Goal: Task Accomplishment & Management: Manage account settings

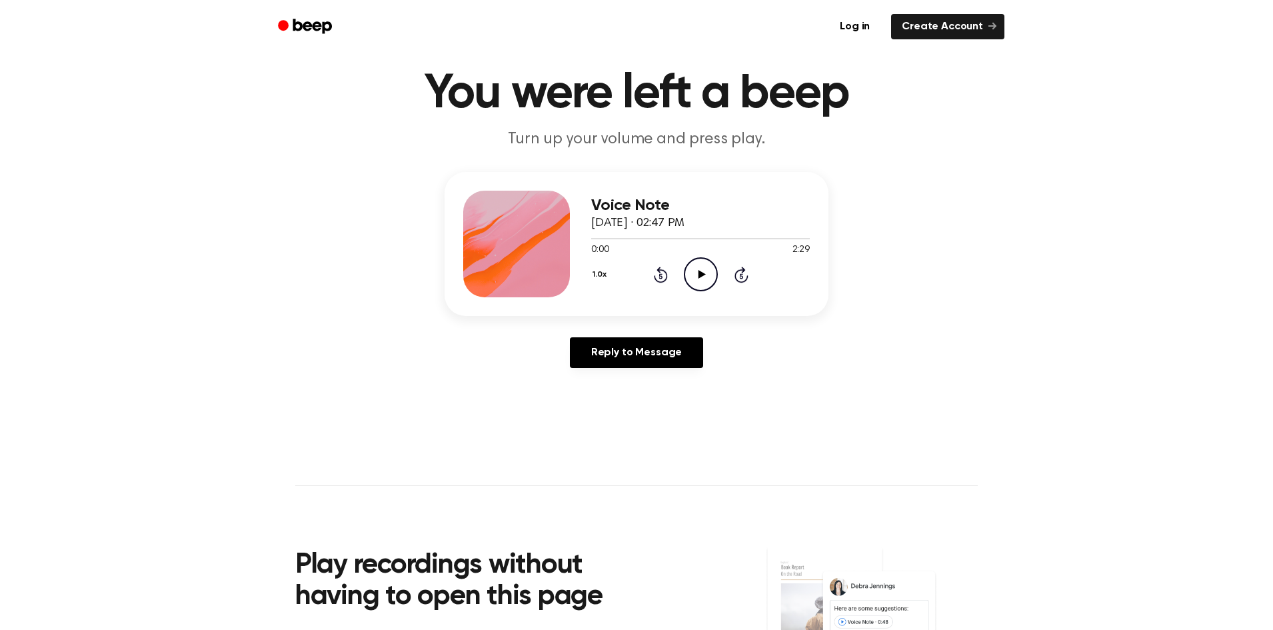
scroll to position [67, 0]
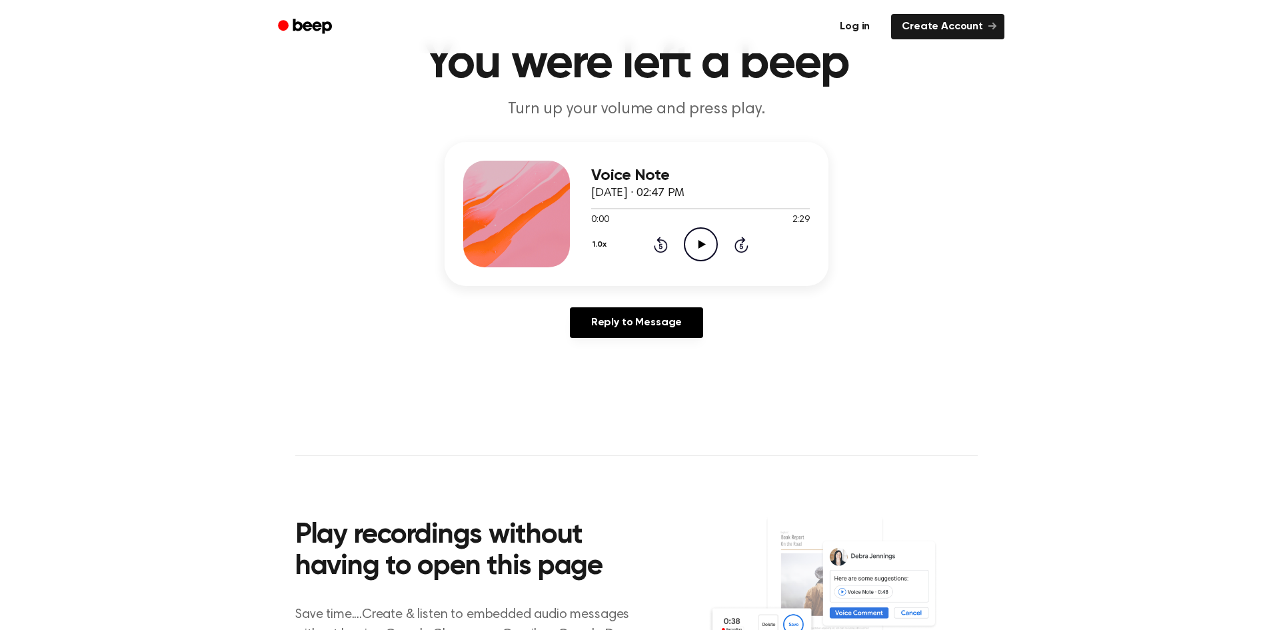
click at [857, 27] on link "Log in" at bounding box center [854, 26] width 57 height 31
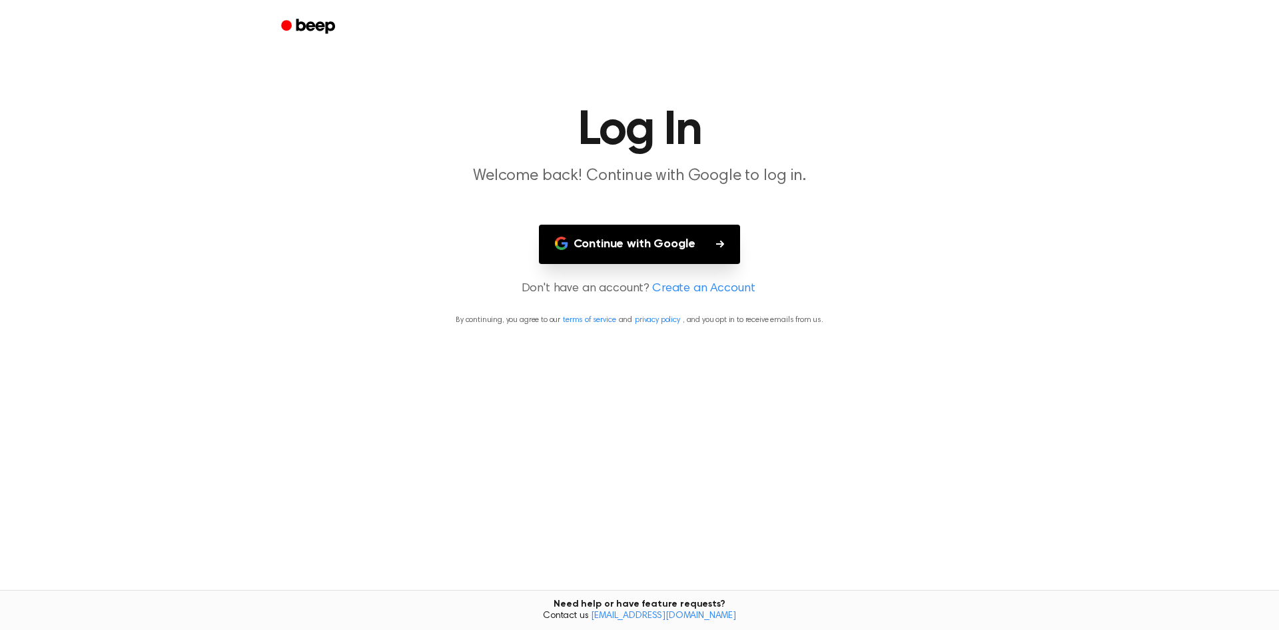
click at [692, 253] on button "Continue with Google" at bounding box center [640, 244] width 202 height 39
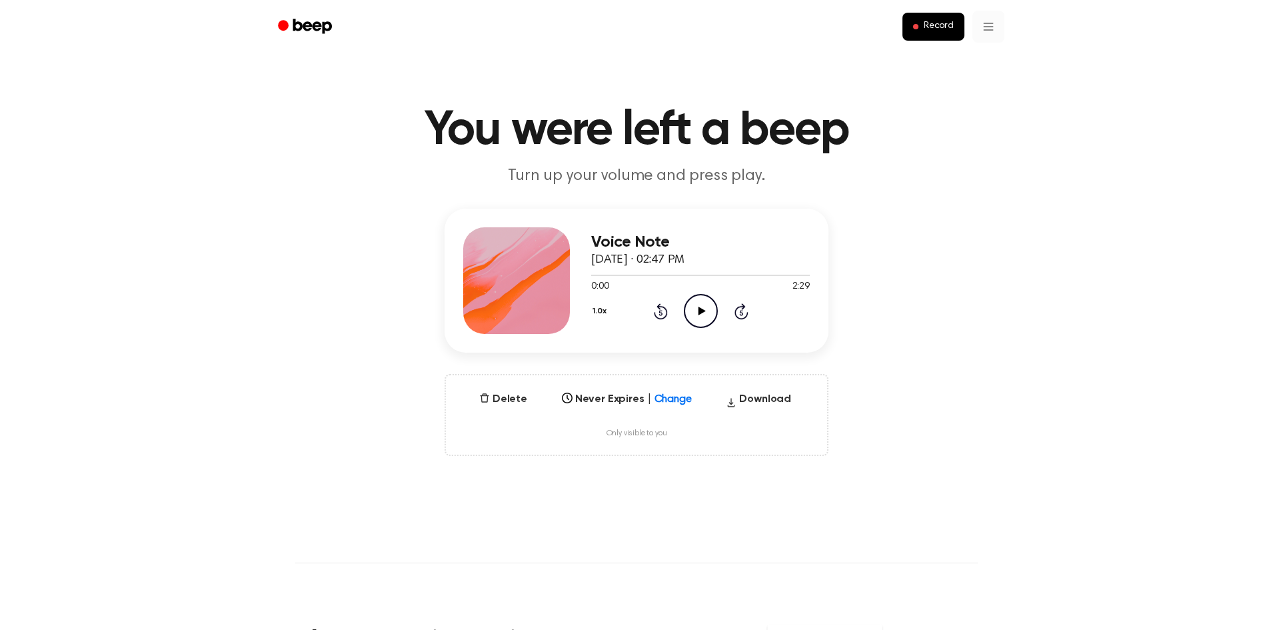
click at [974, 19] on html "Record You were left a beep Turn up your volume and press play. Voice Note [DAT…" at bounding box center [636, 557] width 1273 height 1115
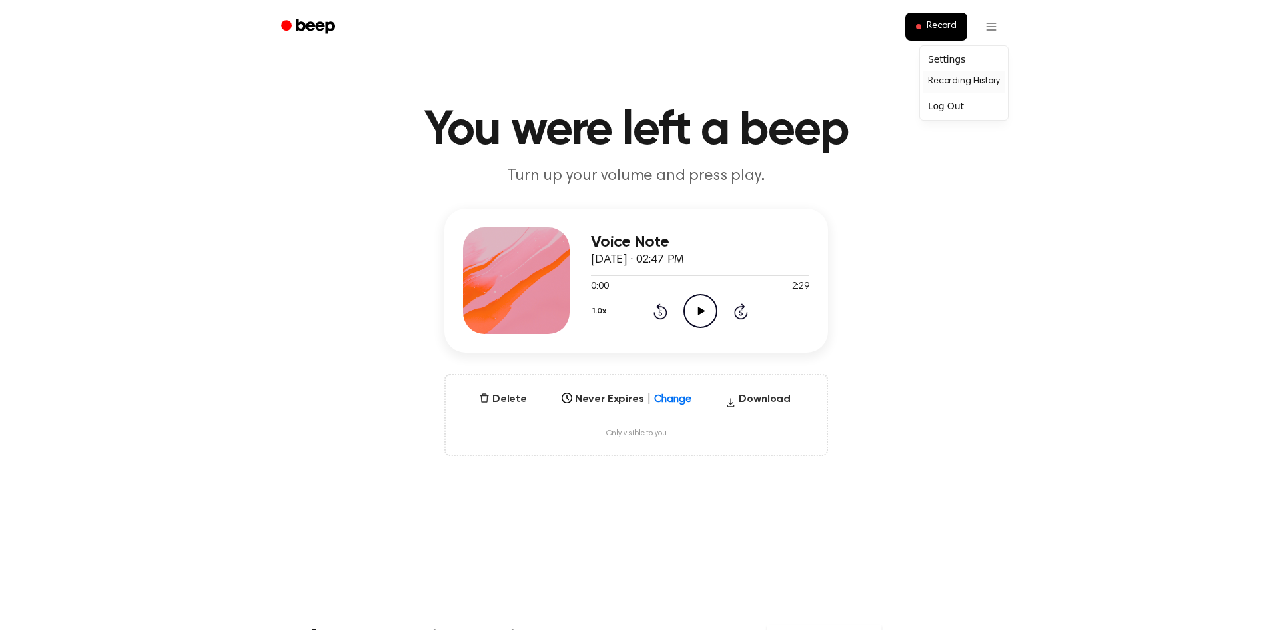
click at [974, 86] on link "Recording History" at bounding box center [964, 82] width 83 height 22
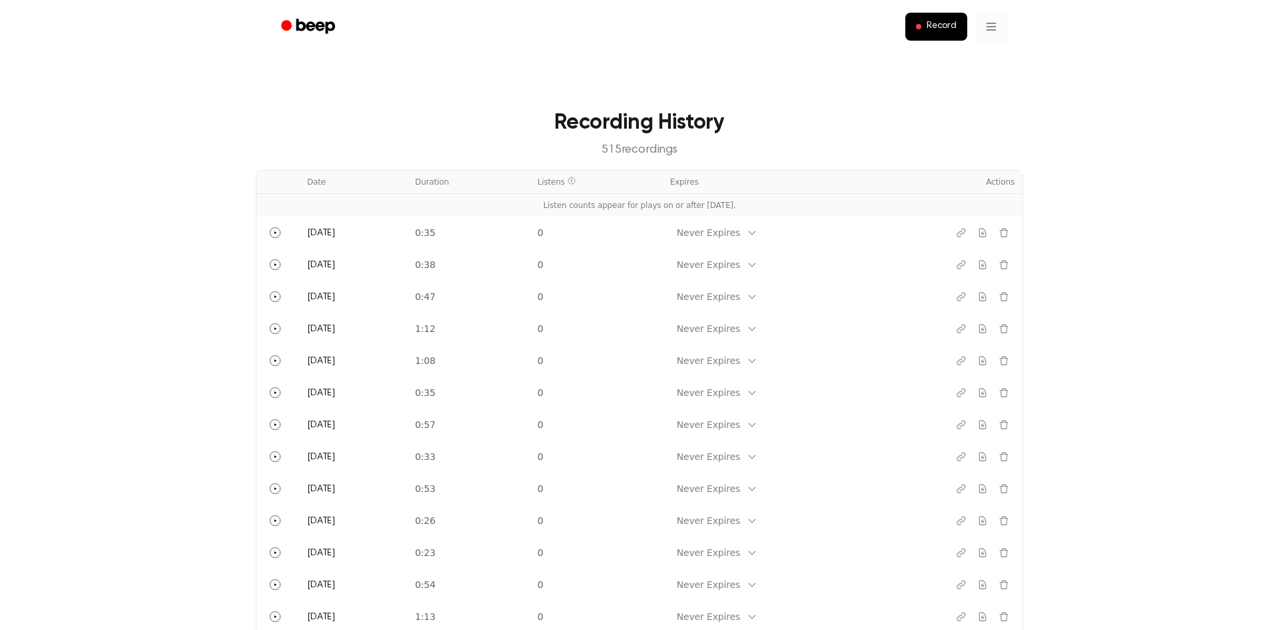
click at [986, 24] on html "Record Recording History 515 recording s Date Duration Listens Expires Actions …" at bounding box center [639, 621] width 1279 height 1243
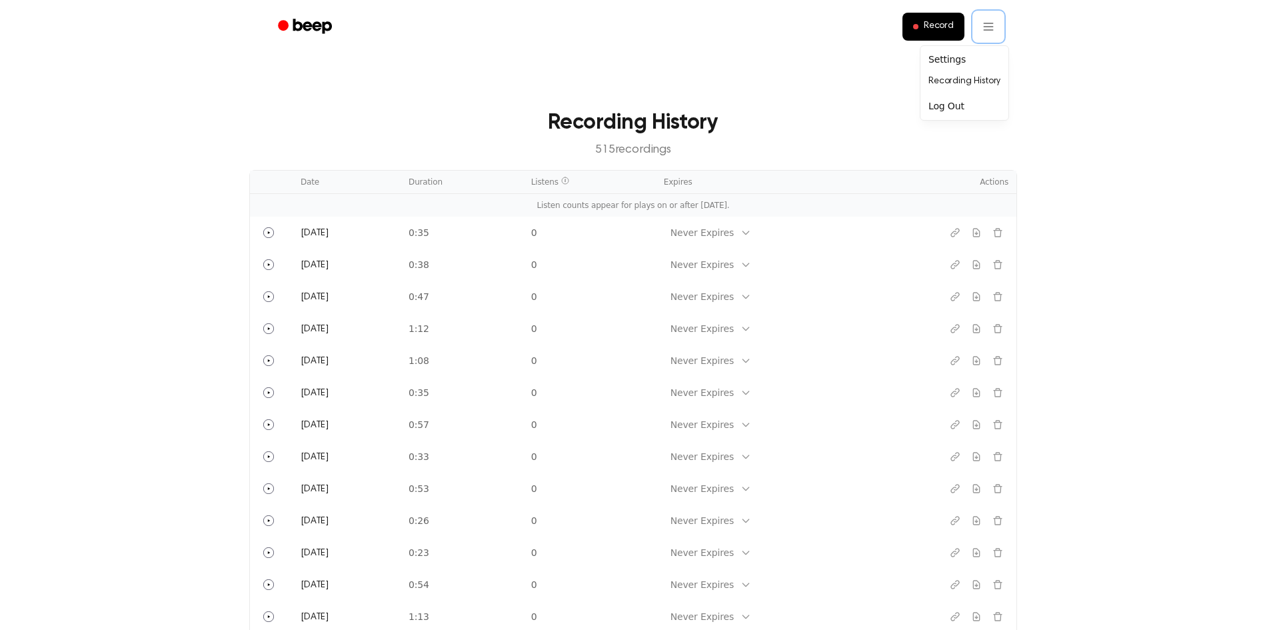
click at [1078, 78] on html "Record Recording History 515 recording s Date Duration Listens Expires Actions …" at bounding box center [636, 621] width 1273 height 1243
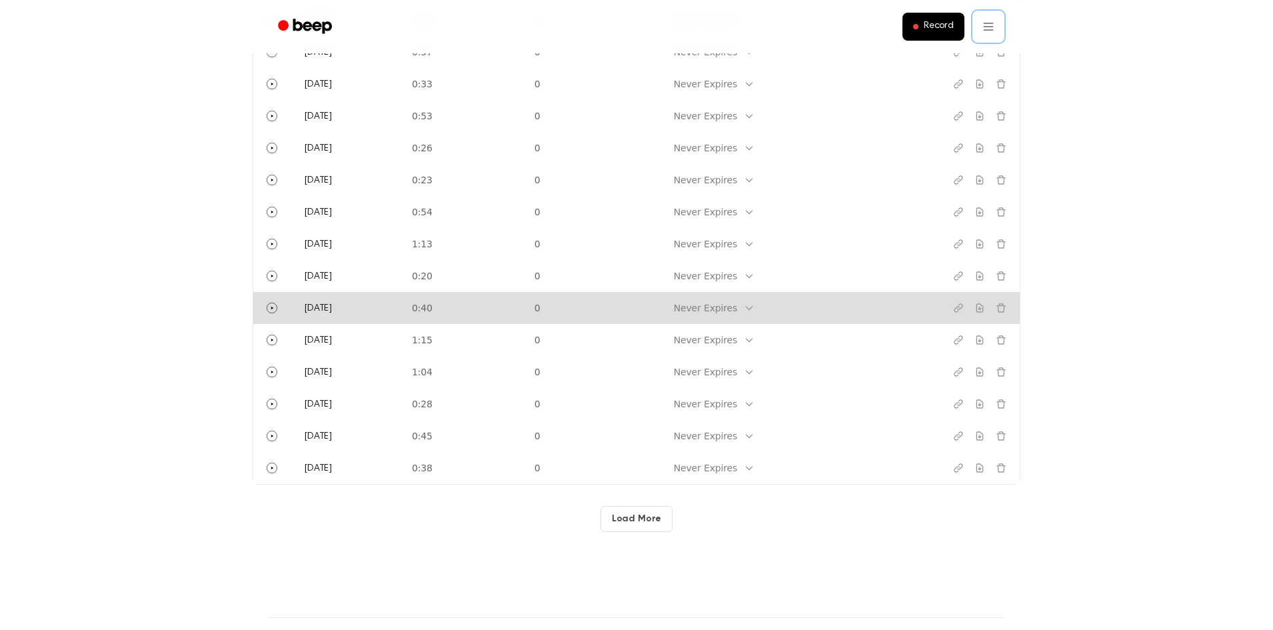
scroll to position [400, 0]
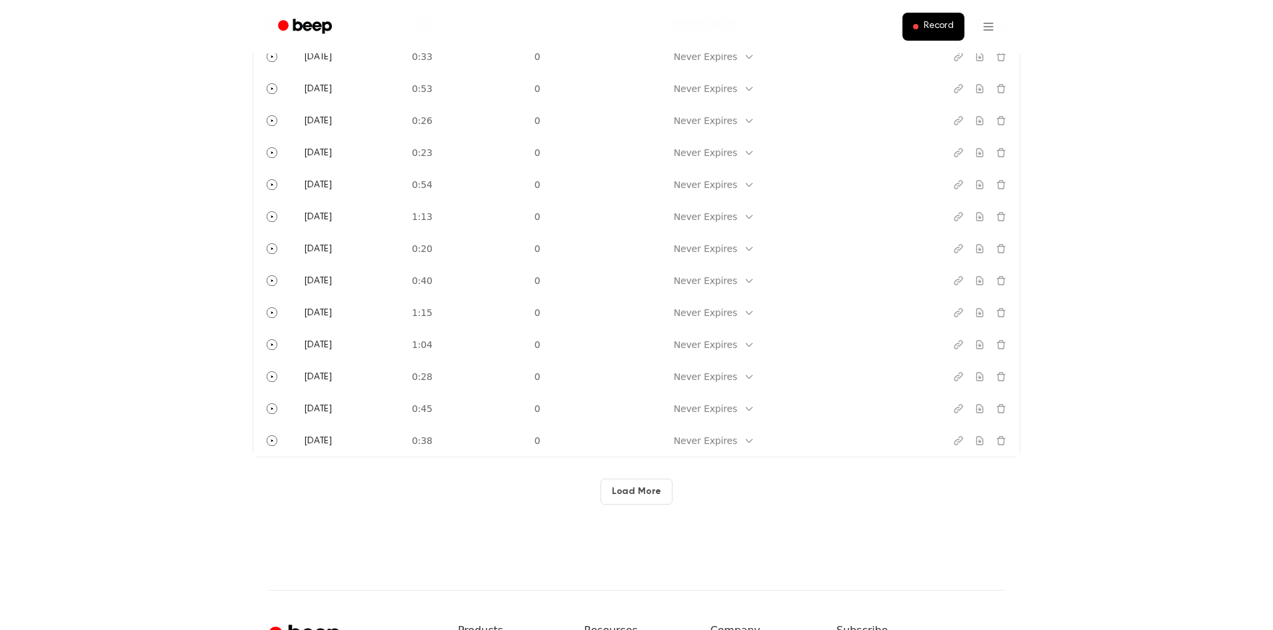
click at [628, 491] on button "Load More" at bounding box center [636, 491] width 73 height 26
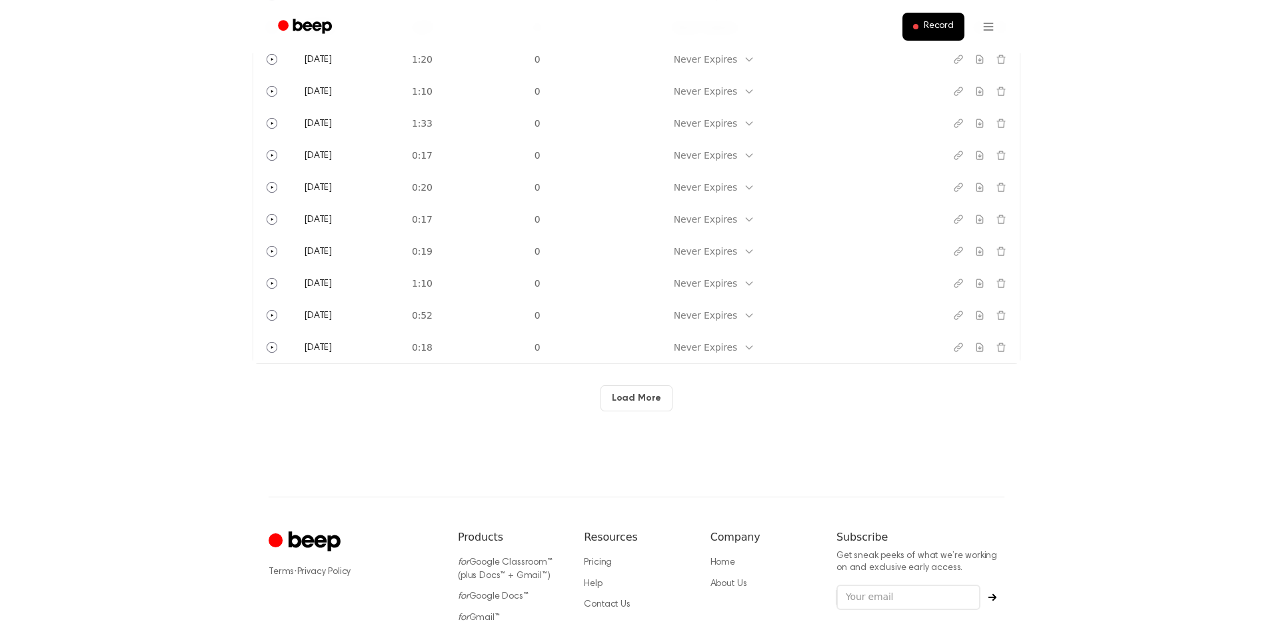
scroll to position [1199, 0]
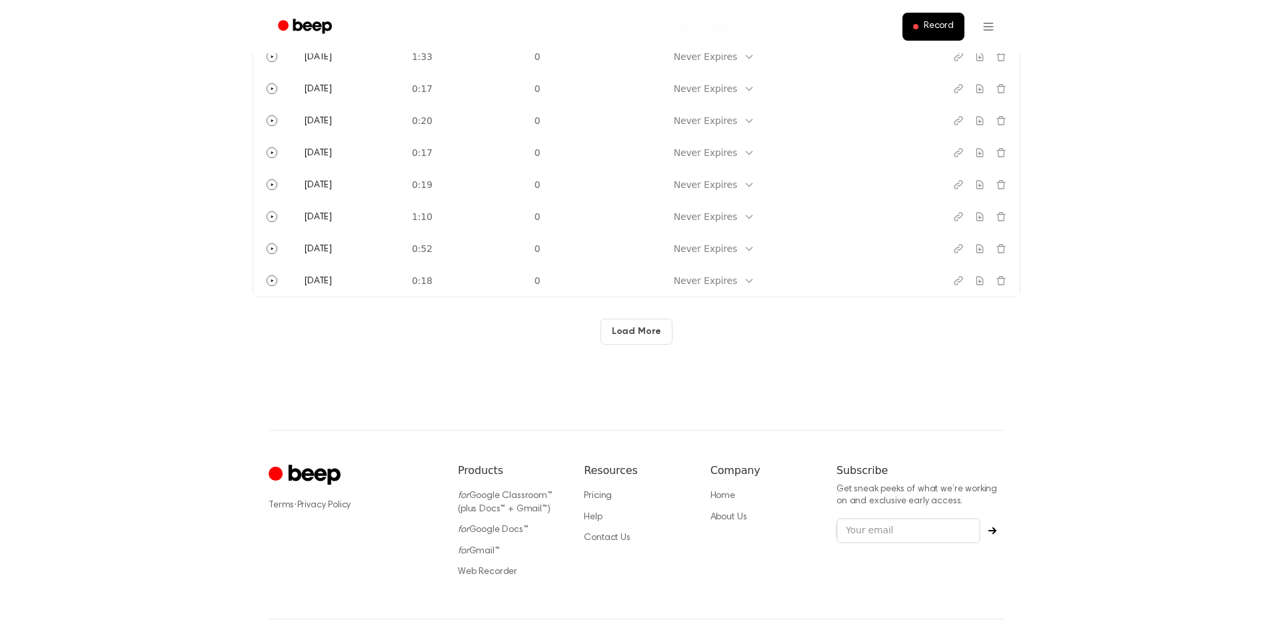
click at [628, 329] on button "Load More" at bounding box center [636, 332] width 73 height 26
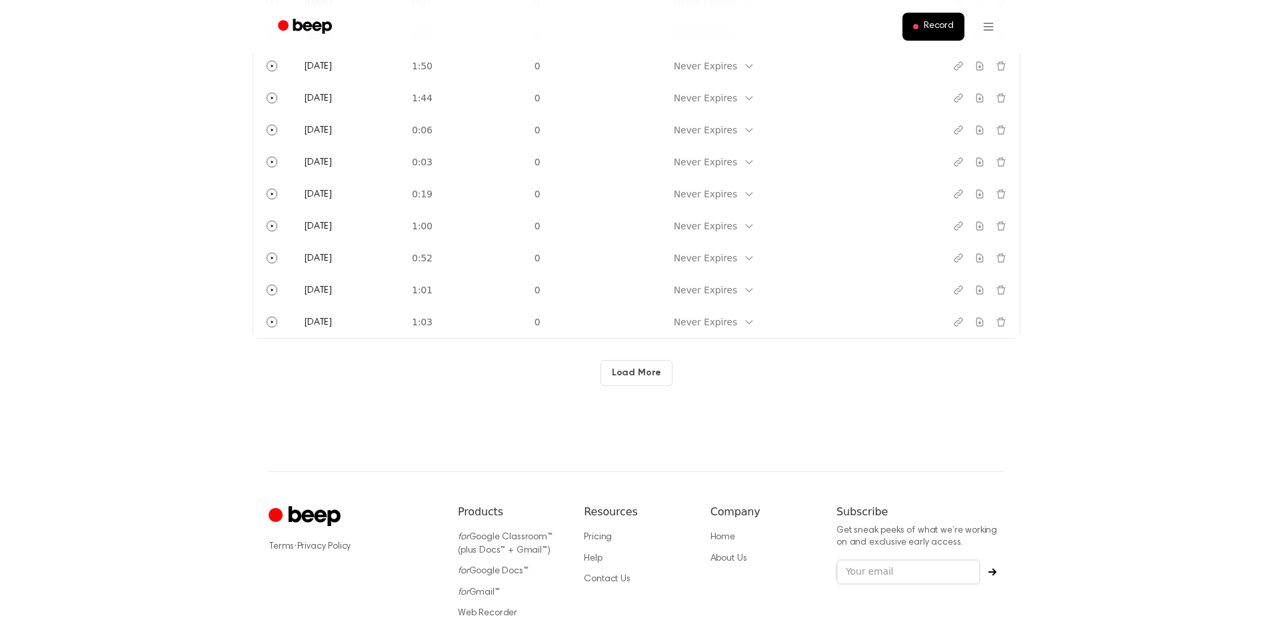
scroll to position [1799, 0]
click at [656, 364] on button "Load More" at bounding box center [636, 372] width 73 height 26
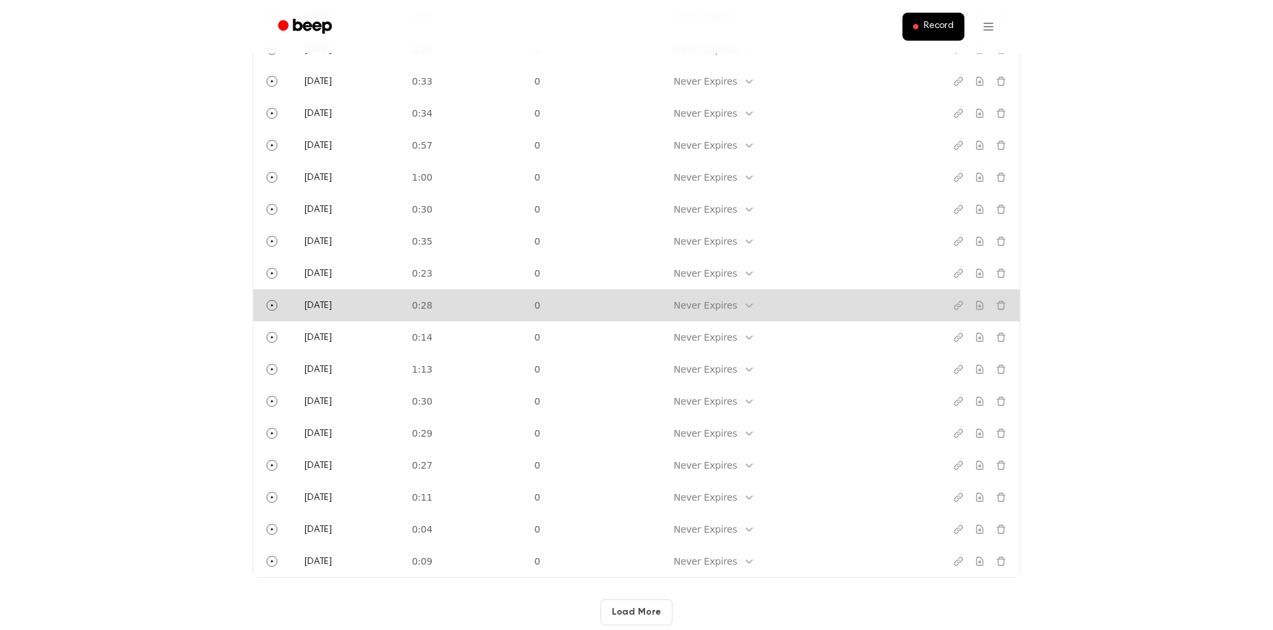
scroll to position [2466, 0]
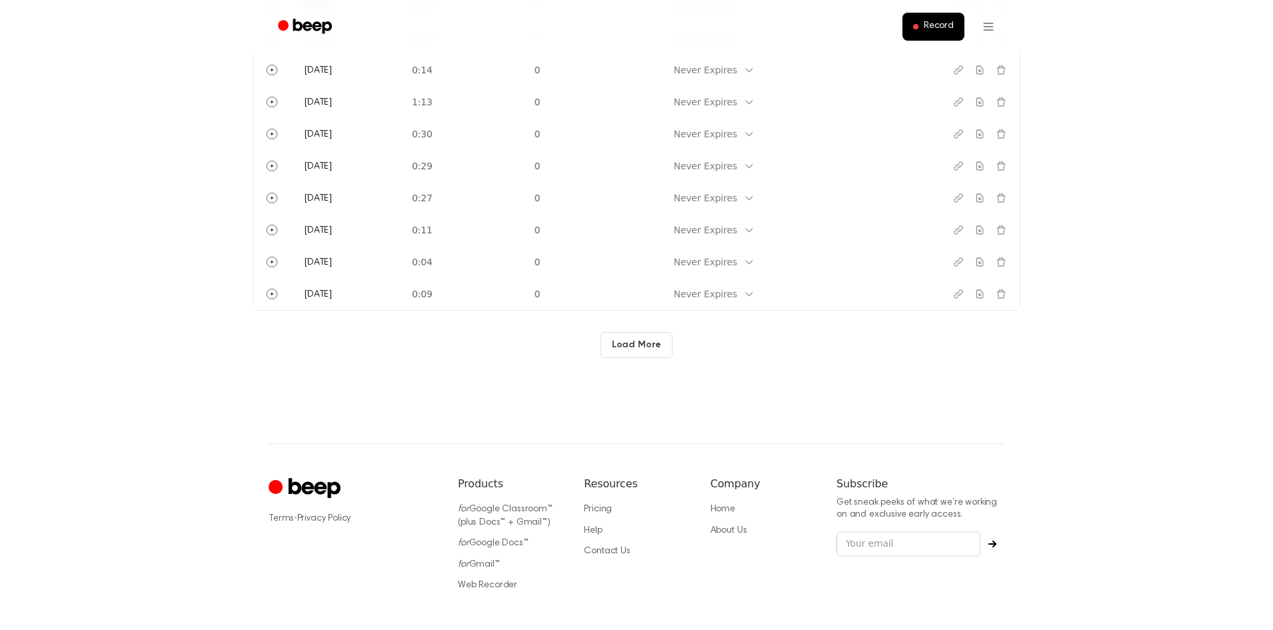
click at [654, 334] on button "Load More" at bounding box center [636, 345] width 73 height 26
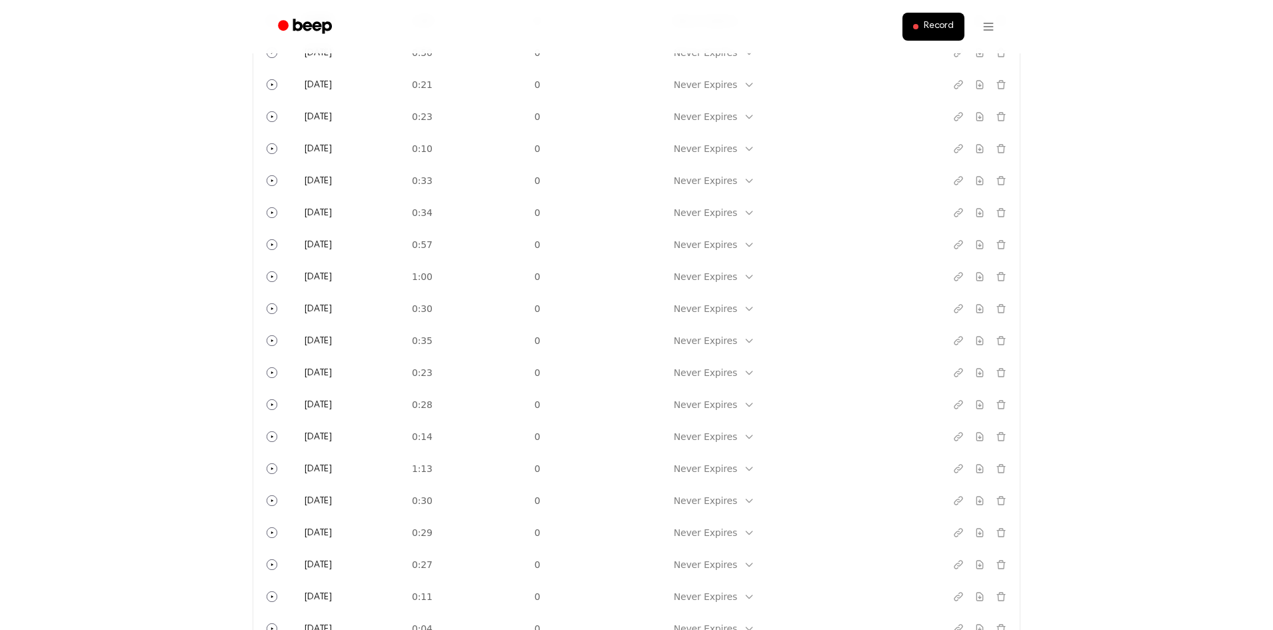
scroll to position [1899, 0]
